Goal: Information Seeking & Learning: Learn about a topic

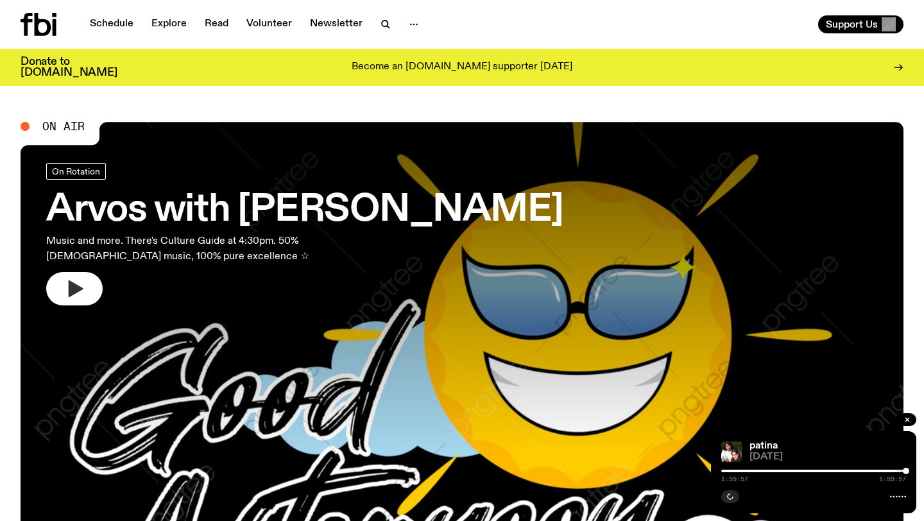
click at [81, 284] on icon "button" at bounding box center [74, 288] width 21 height 21
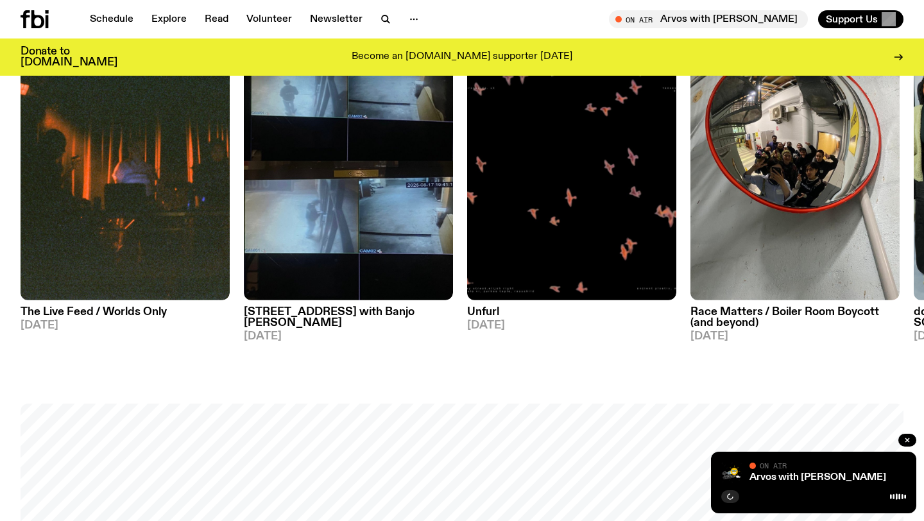
scroll to position [690, 0]
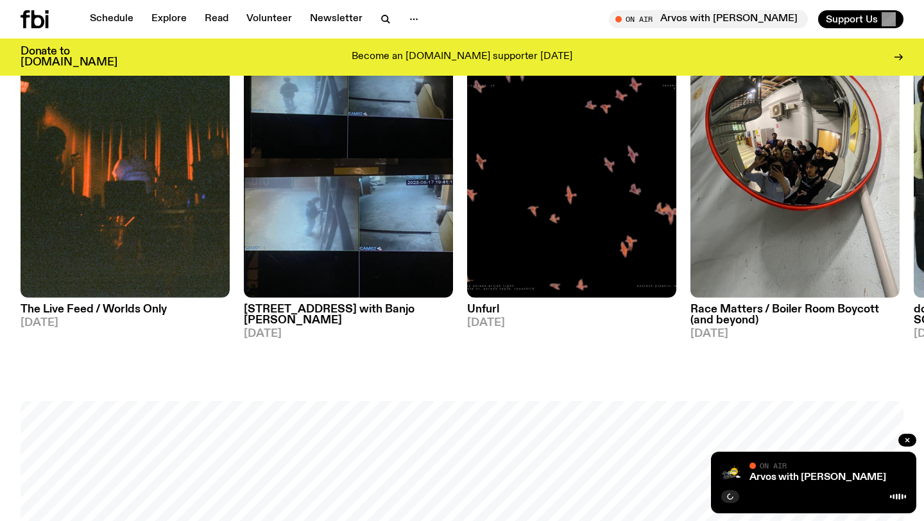
click at [770, 306] on h3 "Race Matters / Boiler Room Boycott (and beyond)" at bounding box center [794, 315] width 209 height 22
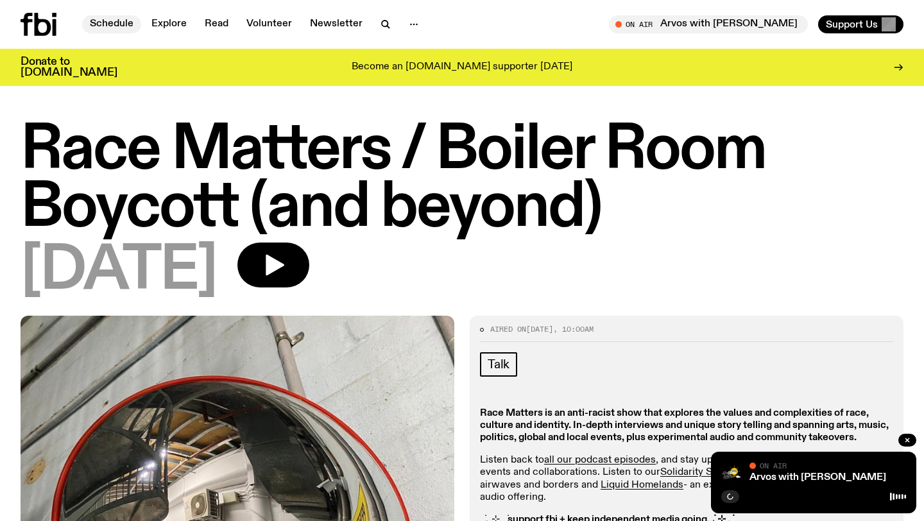
click at [87, 24] on link "Schedule" at bounding box center [111, 24] width 59 height 18
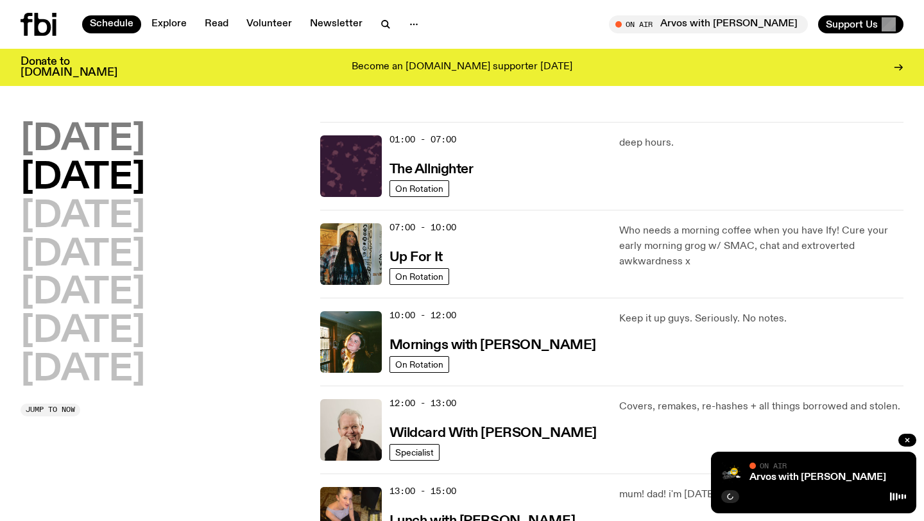
click at [99, 137] on h2 "[DATE]" at bounding box center [83, 140] width 124 height 36
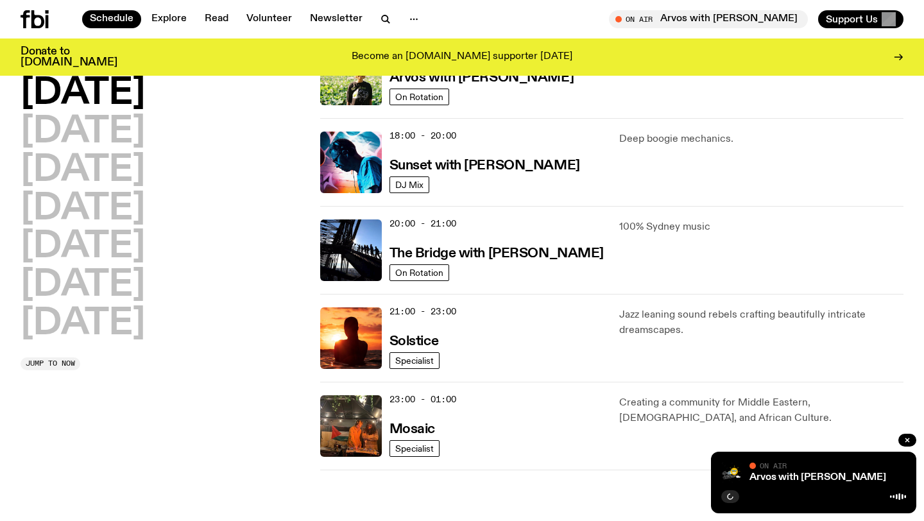
scroll to position [523, 0]
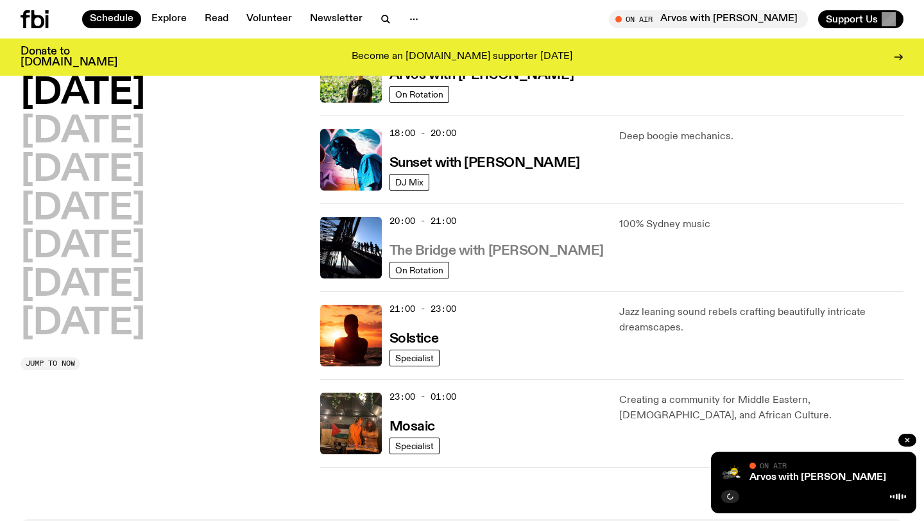
click at [441, 244] on h3 "The Bridge with [PERSON_NAME]" at bounding box center [496, 250] width 214 height 13
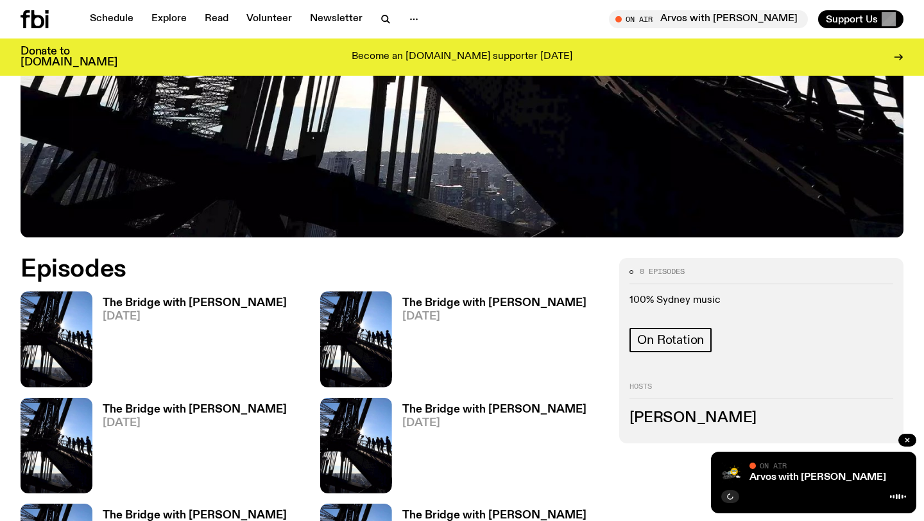
scroll to position [363, 0]
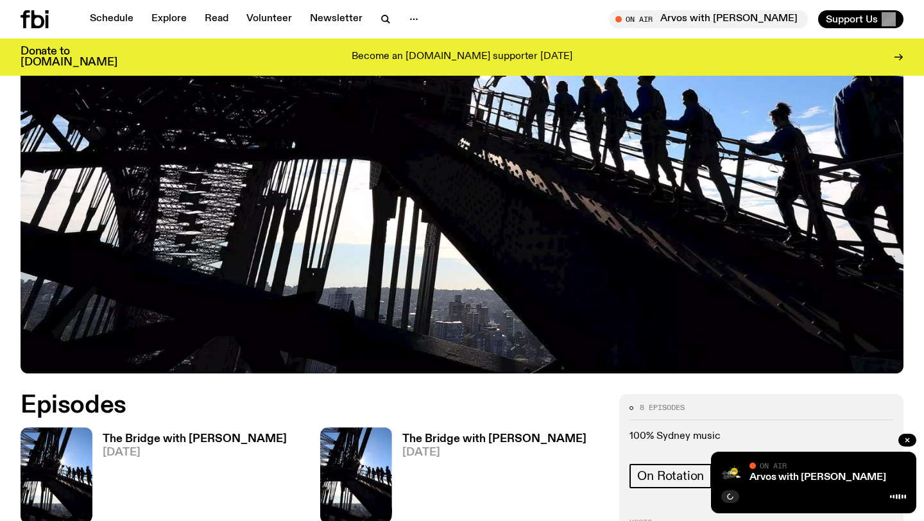
click at [140, 434] on h3 "The Bridge with [PERSON_NAME]" at bounding box center [195, 439] width 184 height 11
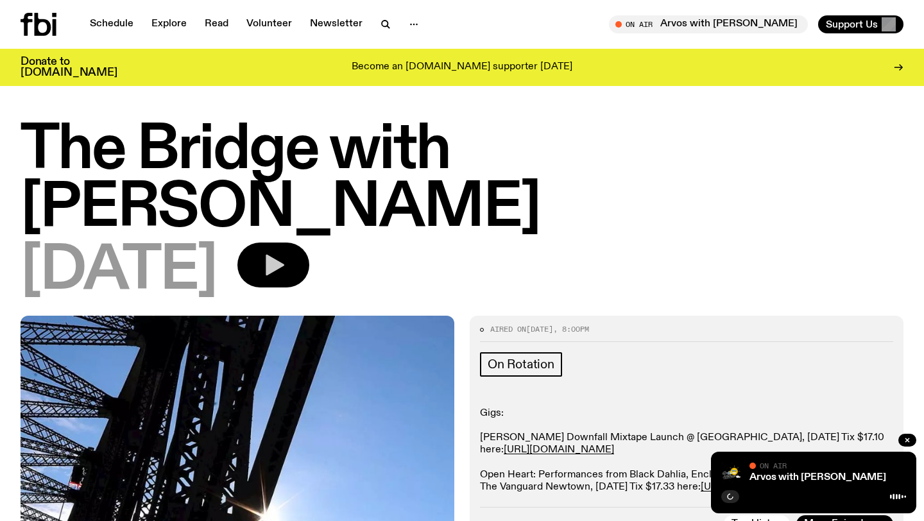
click at [284, 255] on icon "button" at bounding box center [275, 265] width 19 height 21
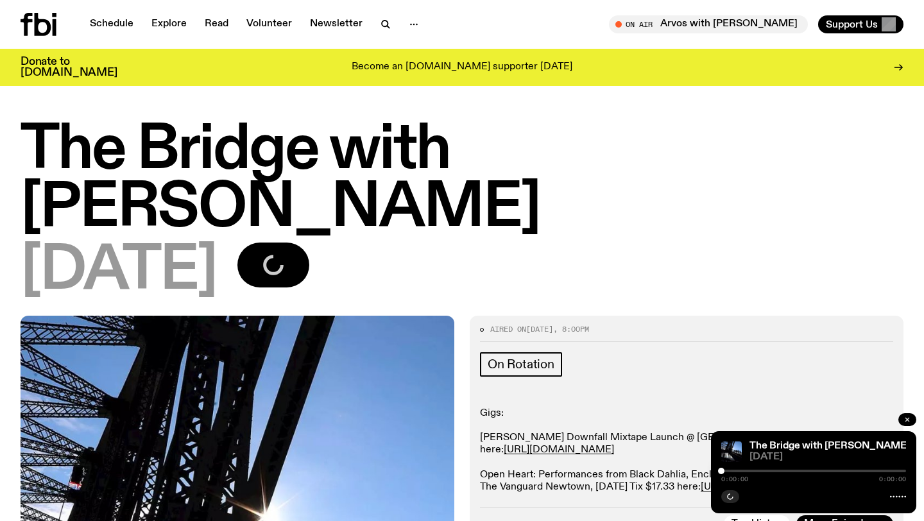
click at [910, 419] on icon "button" at bounding box center [907, 420] width 8 height 8
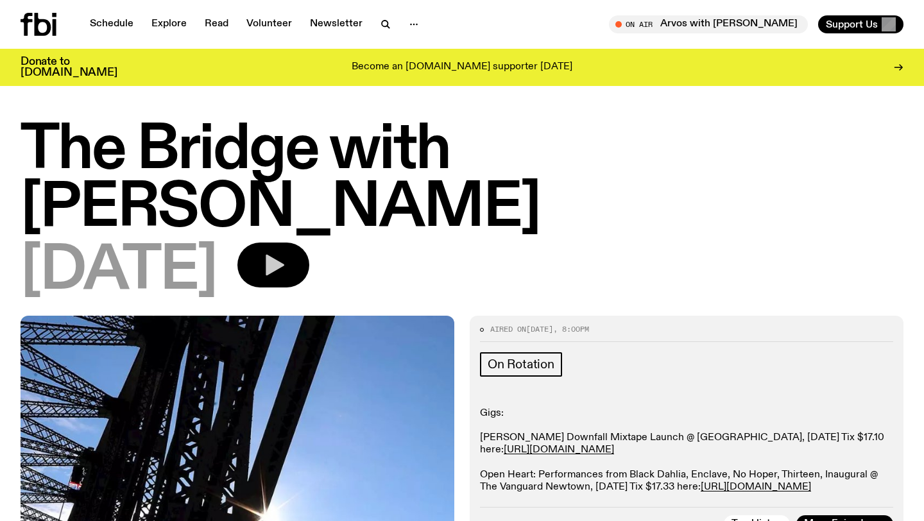
click at [286, 252] on icon "button" at bounding box center [273, 265] width 26 height 26
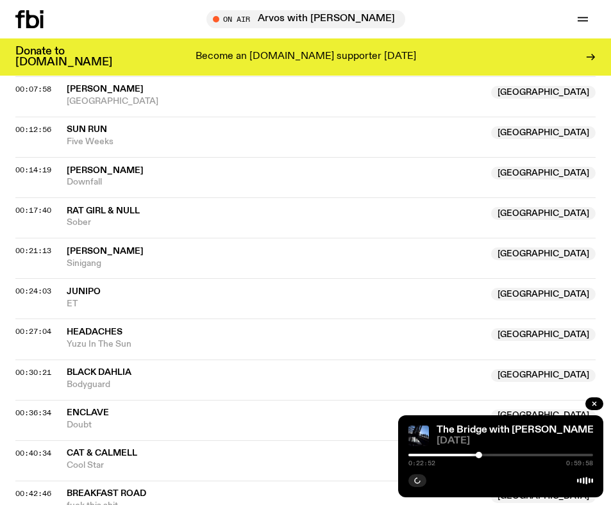
scroll to position [627, 0]
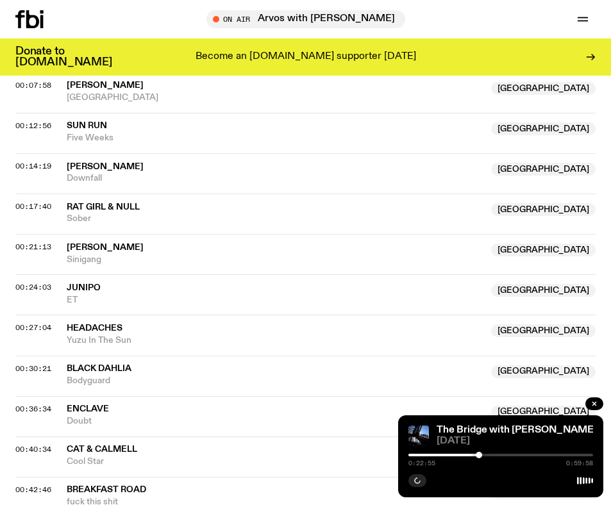
click at [135, 336] on span "Yuzu In The Sun" at bounding box center [275, 341] width 417 height 12
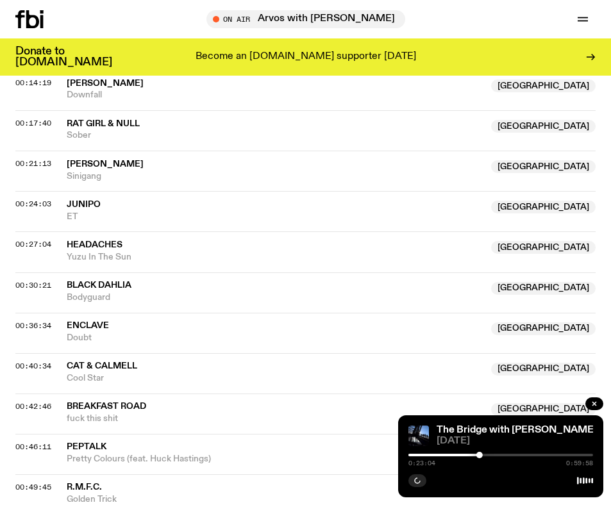
scroll to position [737, 0]
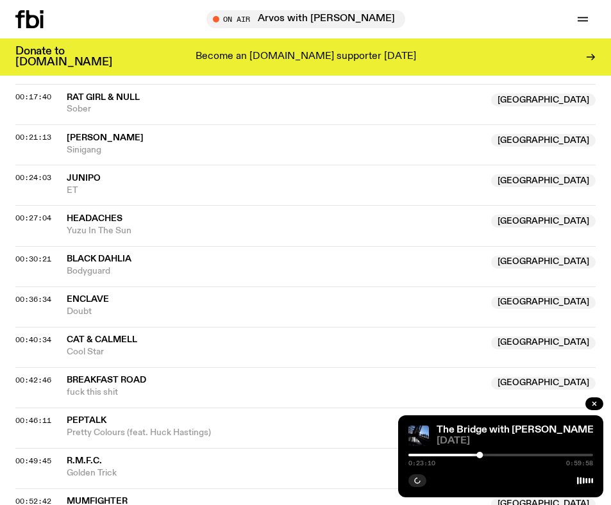
click at [484, 455] on div at bounding box center [501, 455] width 185 height 3
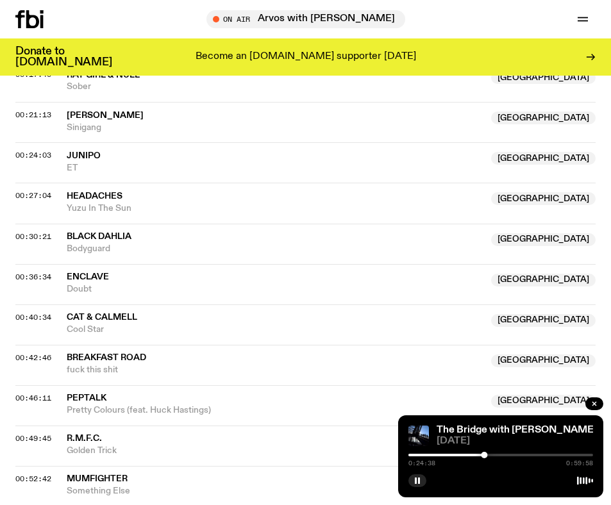
scroll to position [763, 0]
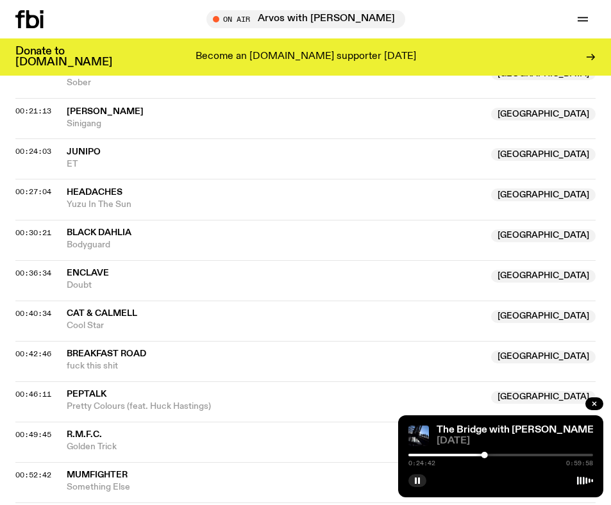
click at [480, 455] on div at bounding box center [392, 455] width 185 height 3
click at [482, 455] on div at bounding box center [480, 455] width 6 height 6
click at [481, 455] on div at bounding box center [481, 455] width 6 height 6
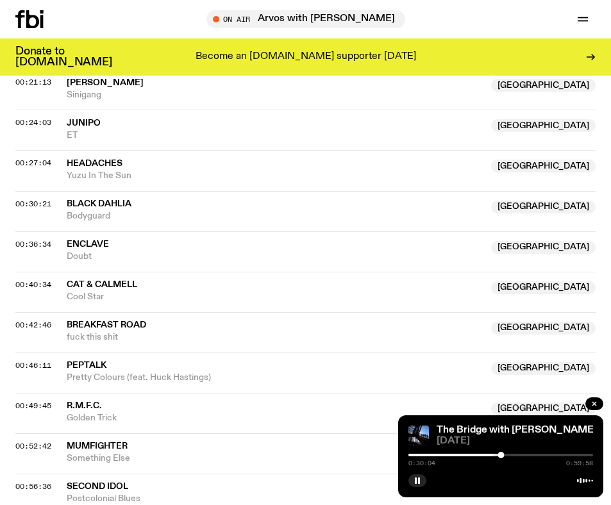
scroll to position [803, 0]
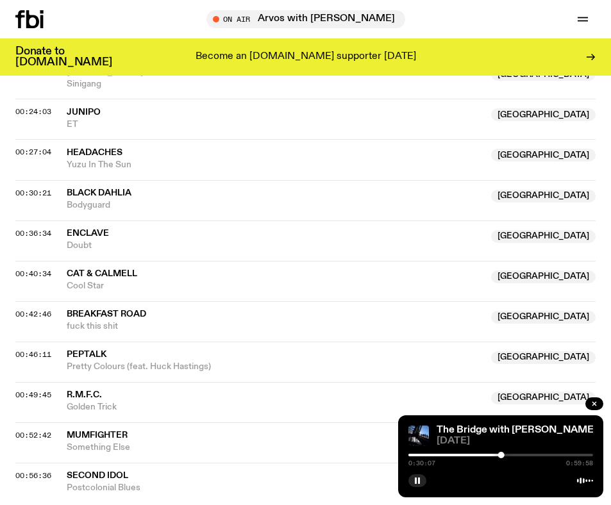
click at [543, 455] on div at bounding box center [501, 455] width 185 height 3
click at [539, 455] on div at bounding box center [451, 455] width 185 height 3
click at [541, 455] on div at bounding box center [541, 455] width 6 height 6
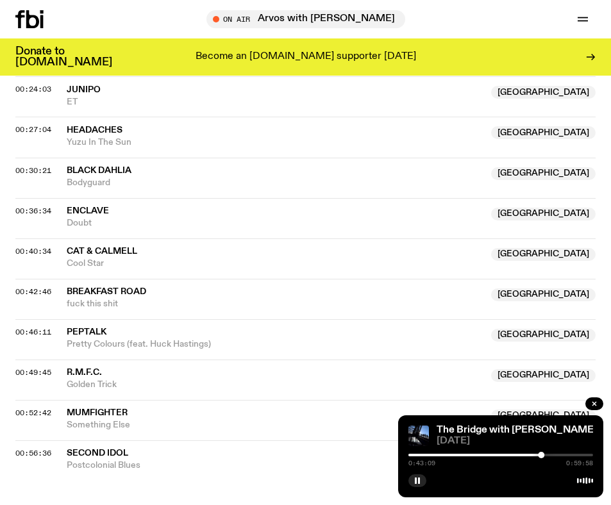
scroll to position [854, 0]
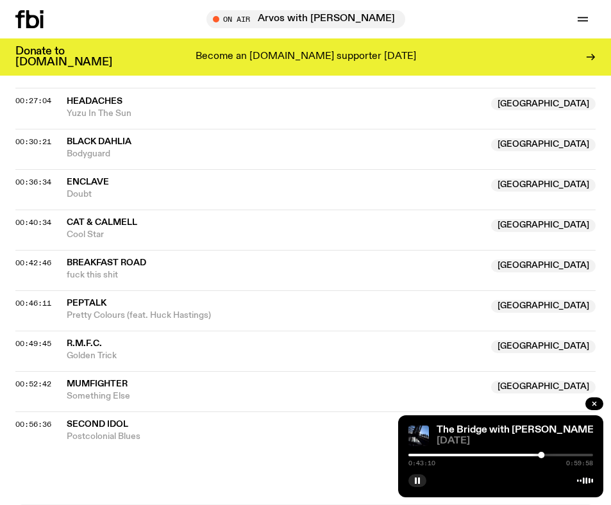
click at [550, 454] on div at bounding box center [501, 455] width 185 height 3
click at [552, 453] on div at bounding box center [549, 455] width 6 height 6
click at [554, 453] on div at bounding box center [554, 455] width 6 height 6
click at [558, 454] on div at bounding box center [501, 455] width 185 height 3
click at [558, 453] on div at bounding box center [558, 455] width 6 height 6
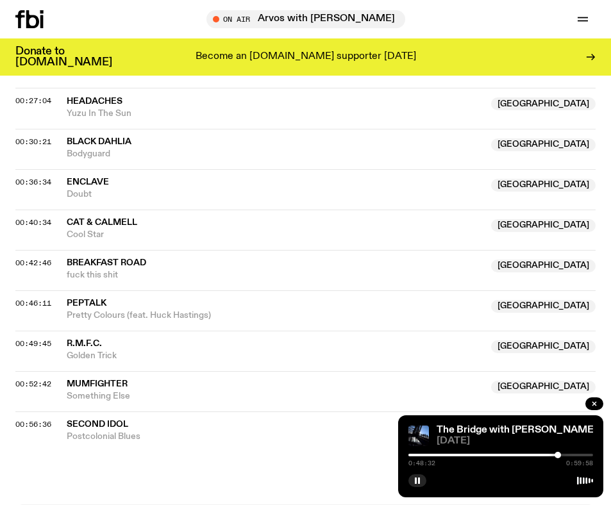
click at [564, 454] on div at bounding box center [501, 455] width 185 height 3
click at [562, 454] on div at bounding box center [564, 455] width 6 height 6
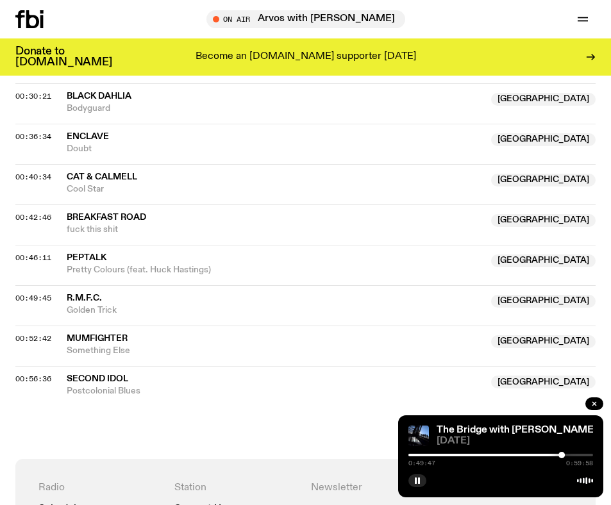
scroll to position [931, 0]
